Goal: Task Accomplishment & Management: Complete application form

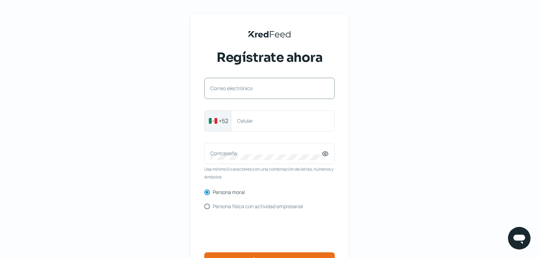
click at [253, 89] on label "Correo electrónico" at bounding box center [266, 88] width 112 height 7
click at [253, 89] on input "Correo electrónico" at bounding box center [269, 92] width 119 height 6
type input "[EMAIL_ADDRESS][DOMAIN_NAME]"
click at [270, 123] on label "Celular" at bounding box center [279, 120] width 85 height 7
click at [270, 123] on input "Celular" at bounding box center [283, 121] width 92 height 6
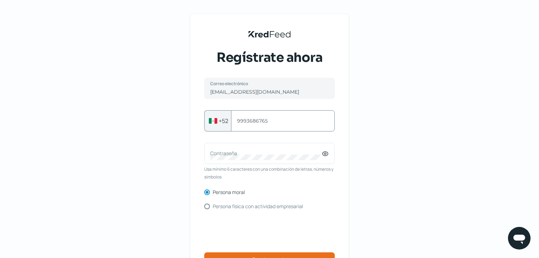
type input "9993686765"
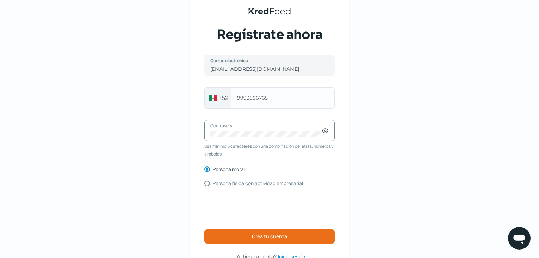
scroll to position [35, 0]
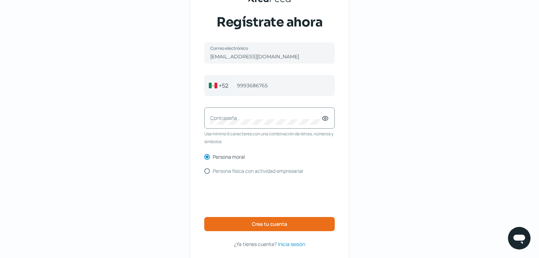
click at [325, 122] on div "Contraseña" at bounding box center [269, 117] width 131 height 21
click at [328, 118] on icon at bounding box center [326, 118] width 6 height 4
click at [329, 118] on icon at bounding box center [325, 118] width 7 height 7
click at [326, 119] on icon at bounding box center [325, 118] width 7 height 7
click at [292, 125] on div "Contraseña" at bounding box center [269, 117] width 131 height 21
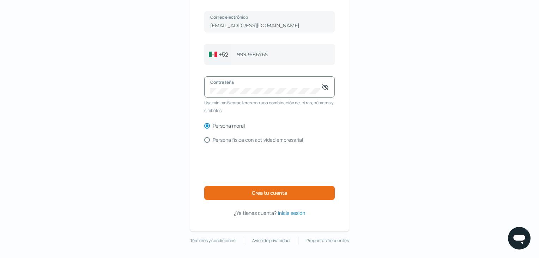
scroll to position [67, 0]
click at [270, 192] on span "Crea tu cuenta" at bounding box center [269, 192] width 35 height 5
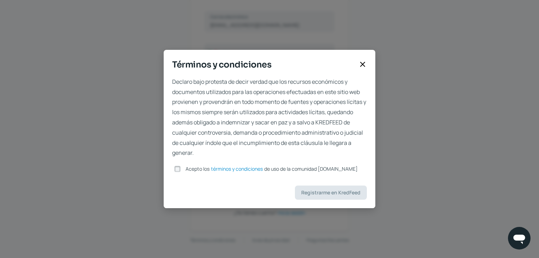
click at [179, 168] on input "Acepto los términos y condiciones de uso de la comunidad [DOMAIN_NAME]" at bounding box center [177, 168] width 6 height 6
checkbox input "true"
click at [330, 192] on span "Registrarme en KredFeed" at bounding box center [330, 192] width 59 height 5
